Goal: Task Accomplishment & Management: Use online tool/utility

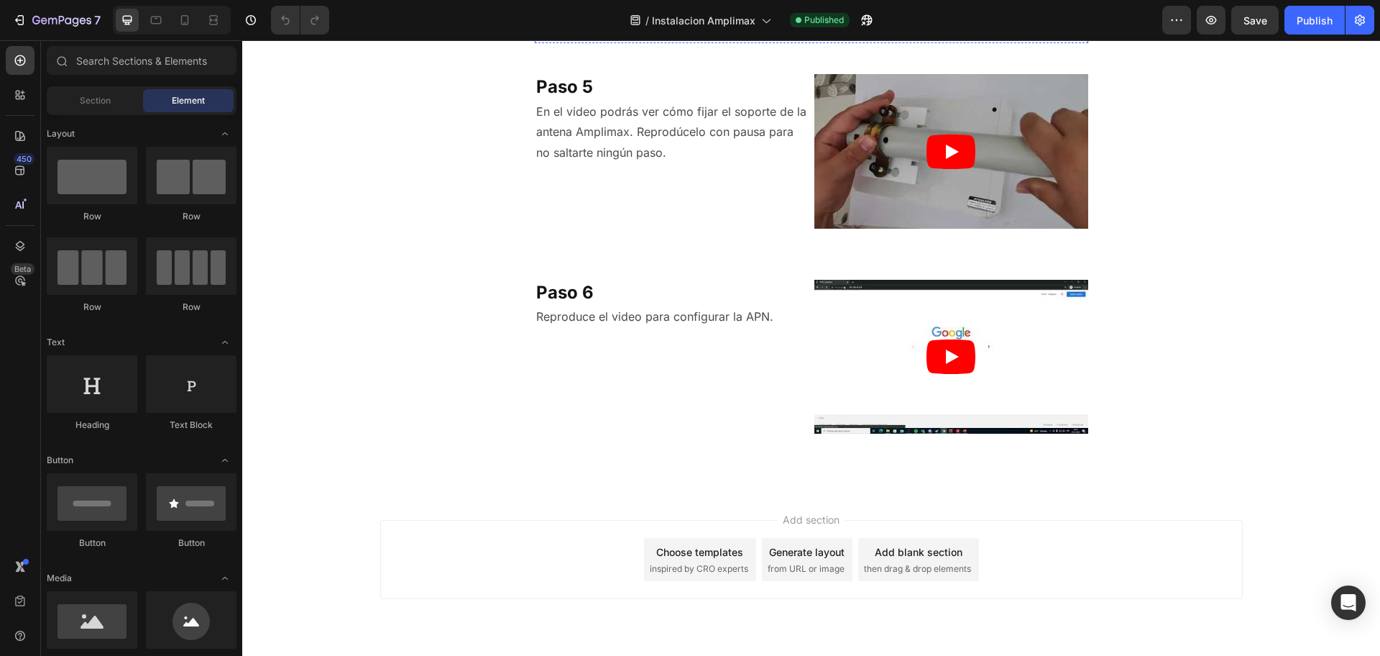
scroll to position [1261, 0]
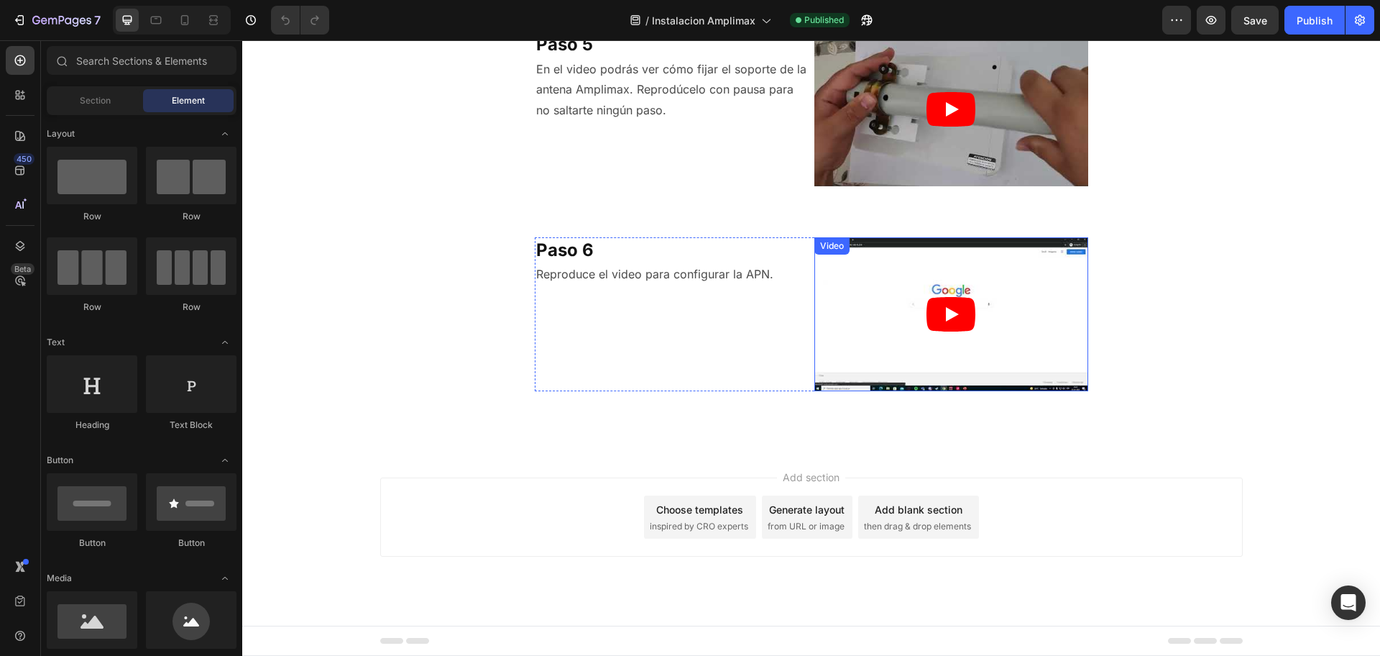
click at [875, 273] on article at bounding box center [951, 314] width 274 height 154
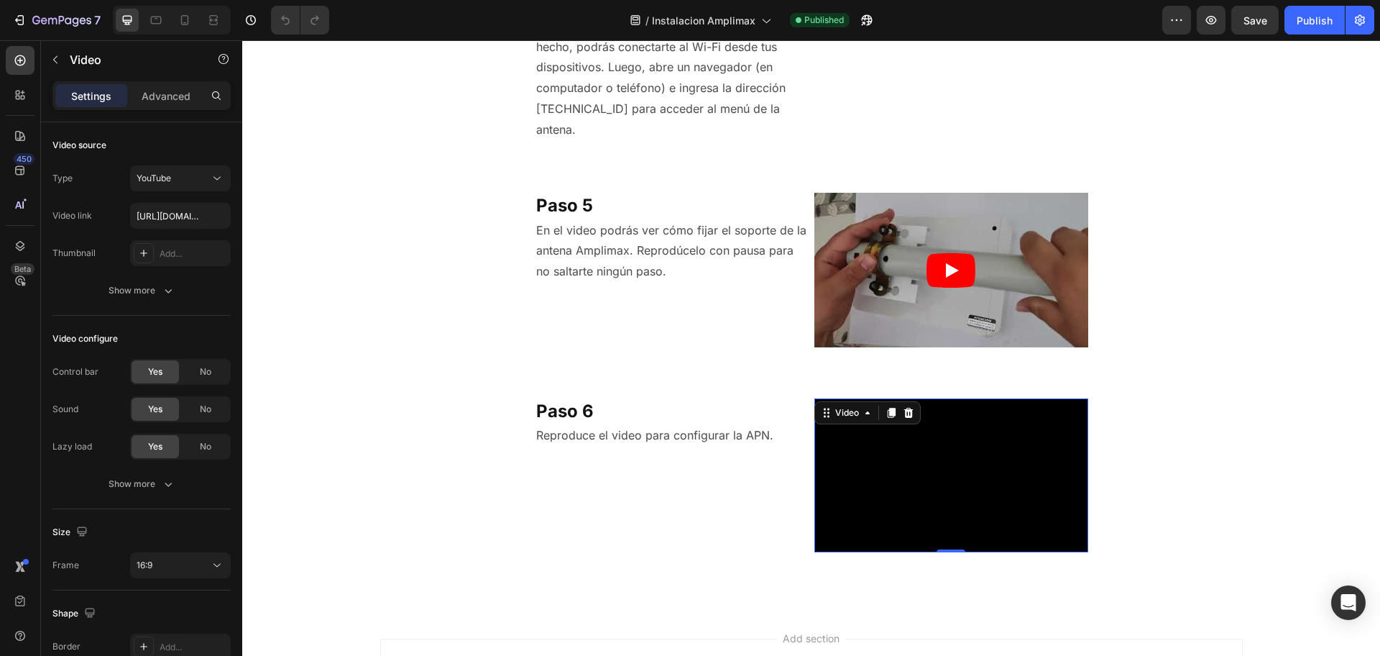
scroll to position [1121, 0]
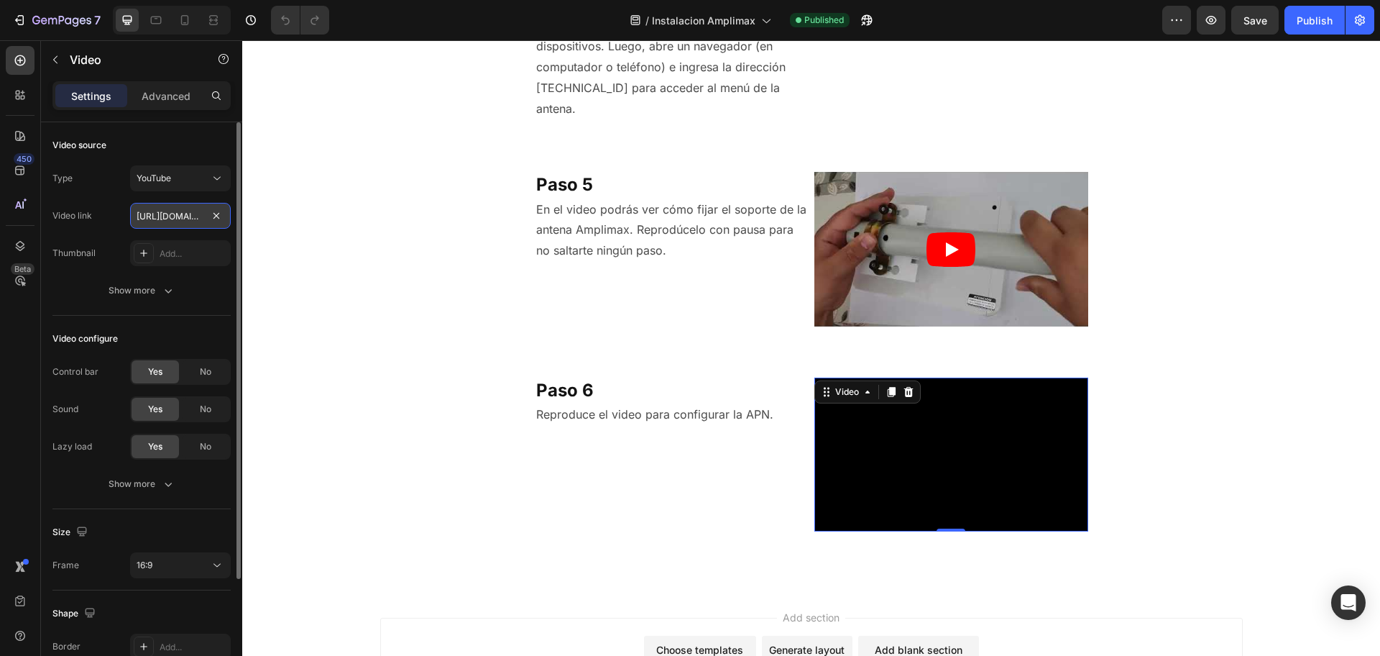
click at [180, 213] on input "[URL][DOMAIN_NAME]" at bounding box center [180, 216] width 101 height 26
paste input "qzuUnNOi3vo"
type input "[URL][DOMAIN_NAME]"
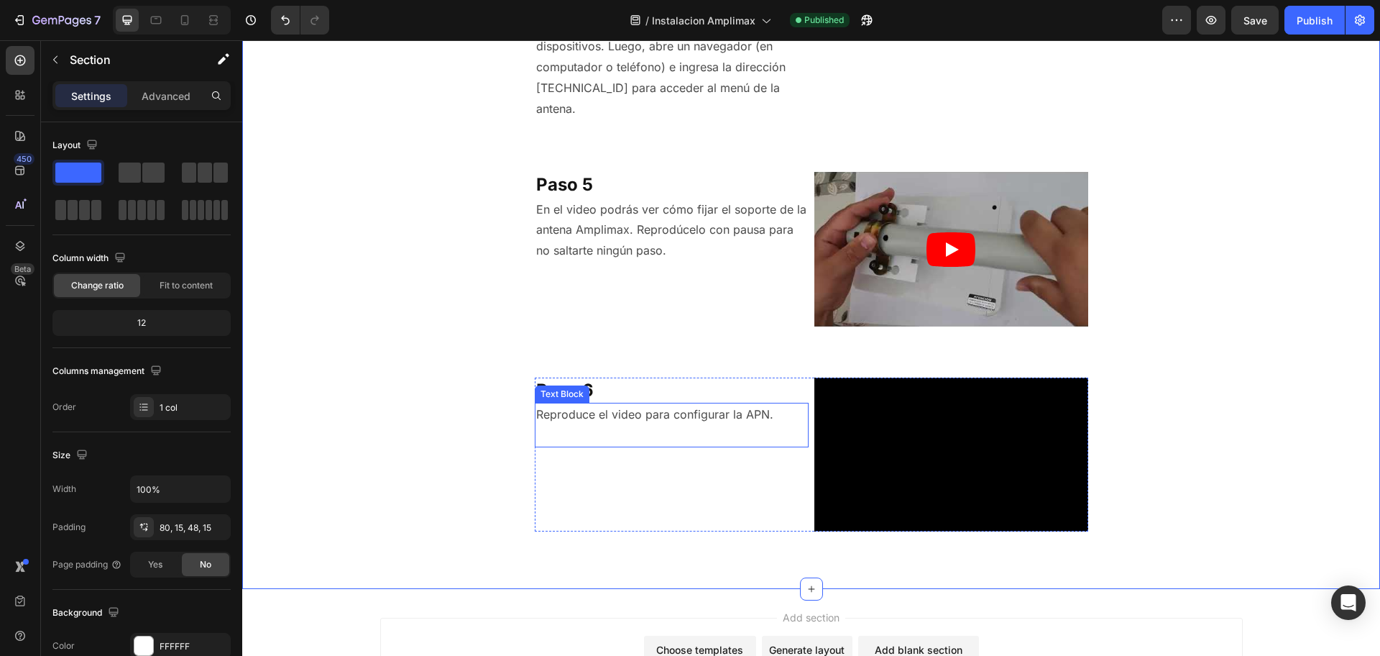
drag, startPoint x: 710, startPoint y: 415, endPoint x: 733, endPoint y: 418, distance: 23.1
click at [710, 415] on p "Reproduce el video para configurar la APN." at bounding box center [671, 414] width 271 height 21
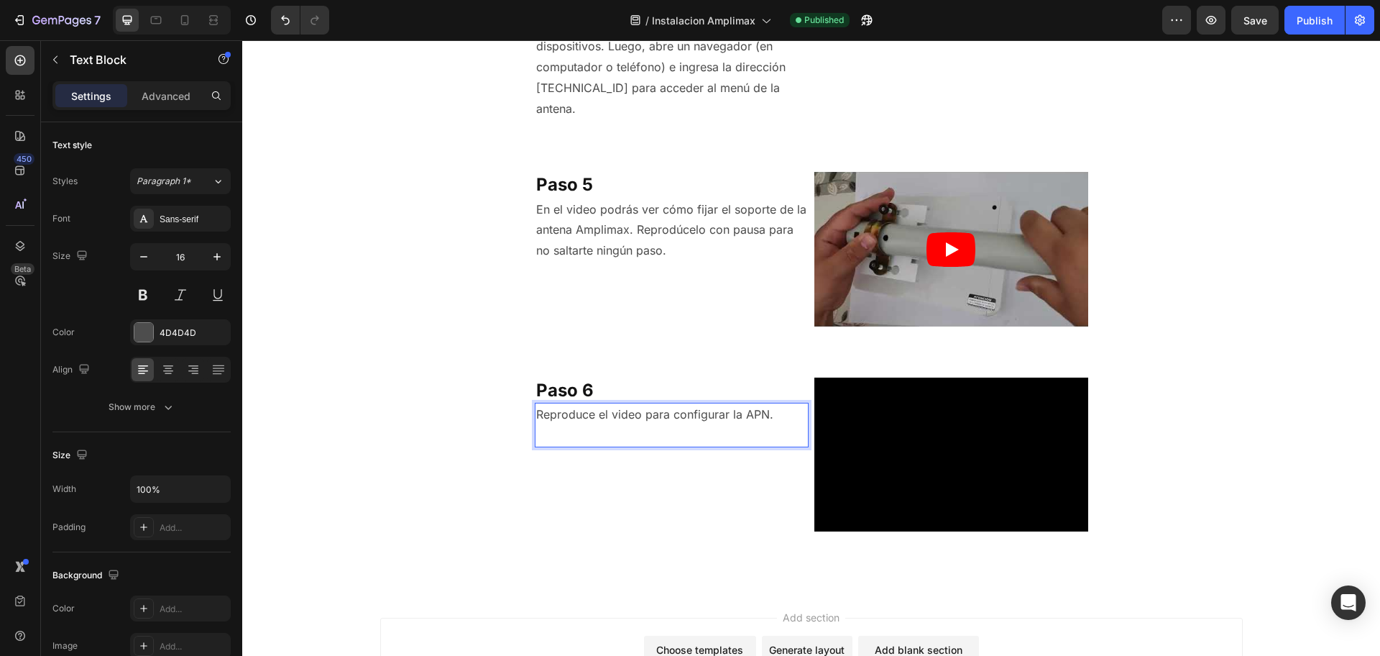
click at [748, 418] on p "Reproduce el video para configurar la APN." at bounding box center [671, 414] width 271 height 21
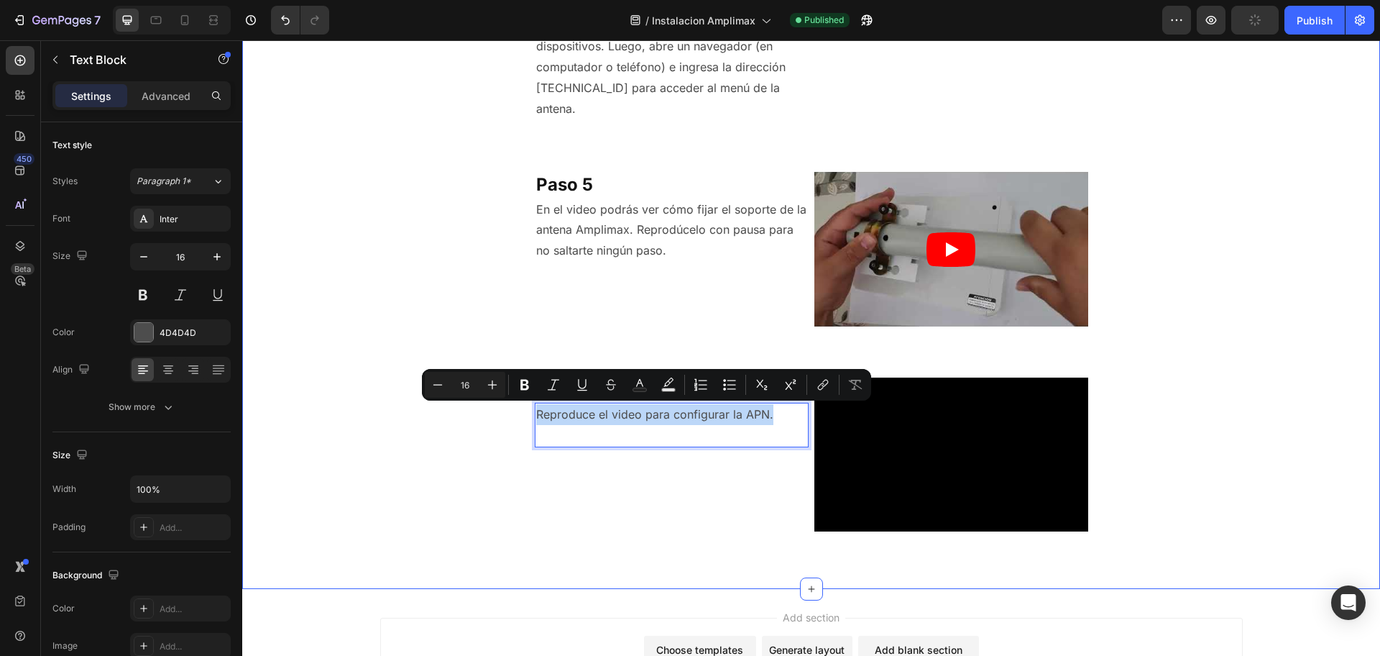
drag, startPoint x: 768, startPoint y: 417, endPoint x: 525, endPoint y: 419, distance: 243.0
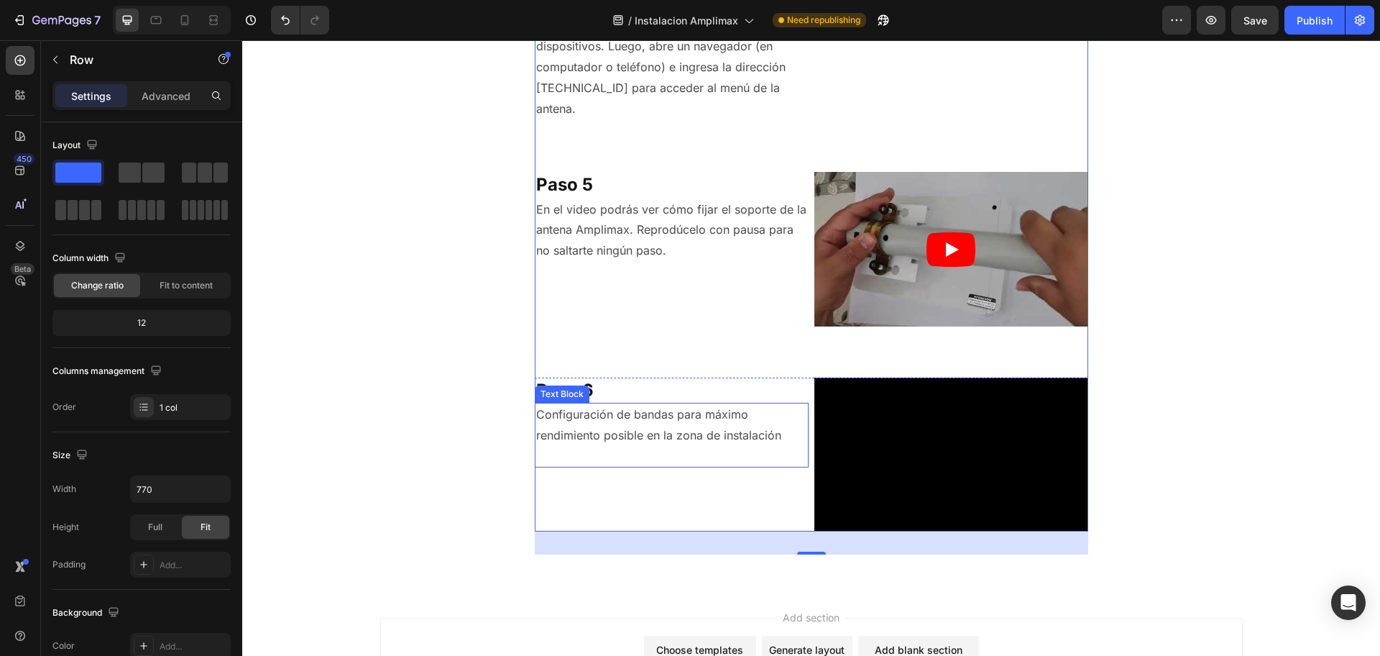
drag, startPoint x: 744, startPoint y: 430, endPoint x: 777, endPoint y: 433, distance: 33.2
click at [744, 430] on p "Configuración de bandas para máximo rendimiento posible en la zona de instalaci…" at bounding box center [671, 425] width 271 height 42
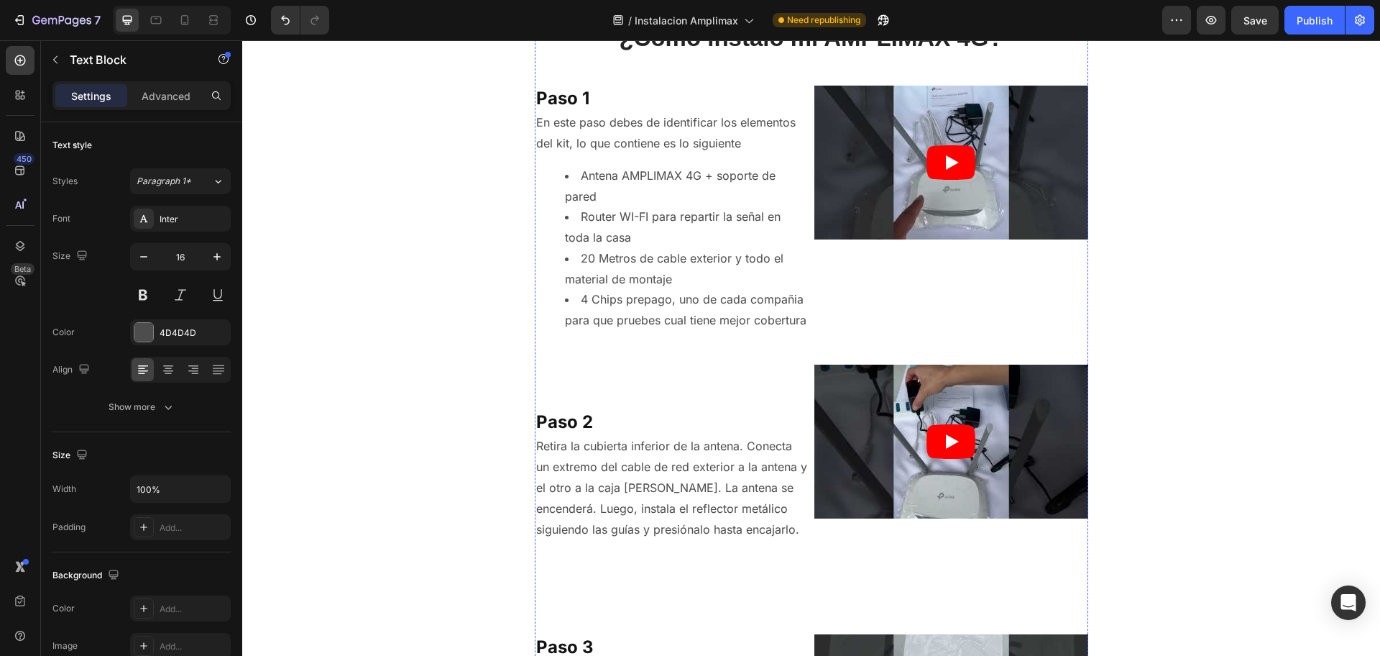
scroll to position [0, 0]
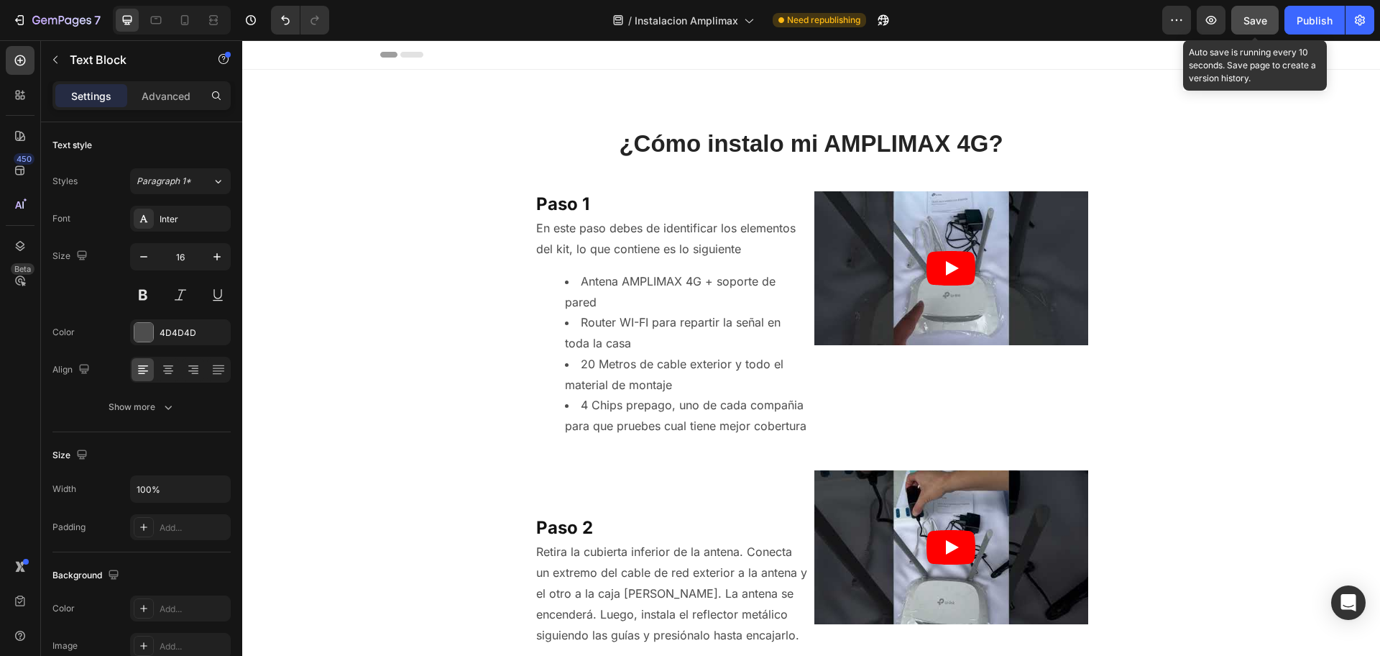
click at [1260, 14] on span "Save" at bounding box center [1256, 20] width 24 height 12
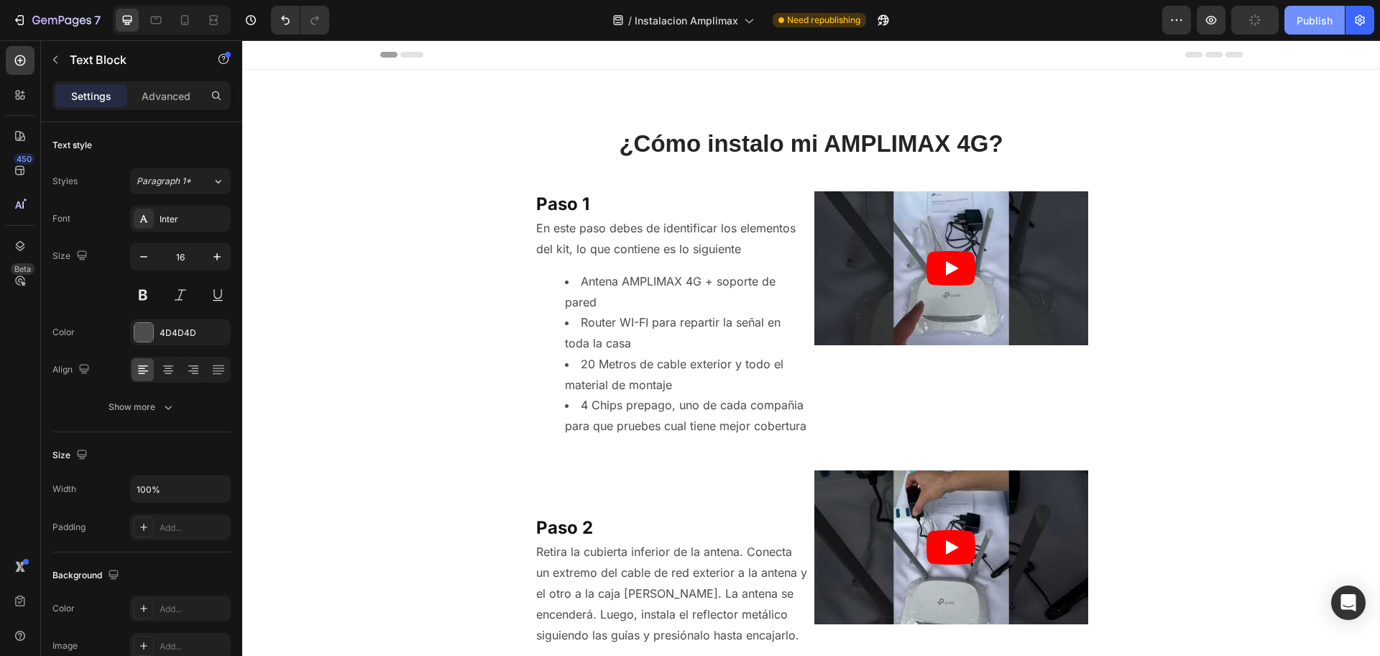
drag, startPoint x: 1312, startPoint y: 18, endPoint x: 1314, endPoint y: 37, distance: 18.8
click at [1312, 19] on div "Publish" at bounding box center [1315, 20] width 36 height 15
